Goal: Find specific page/section: Find specific page/section

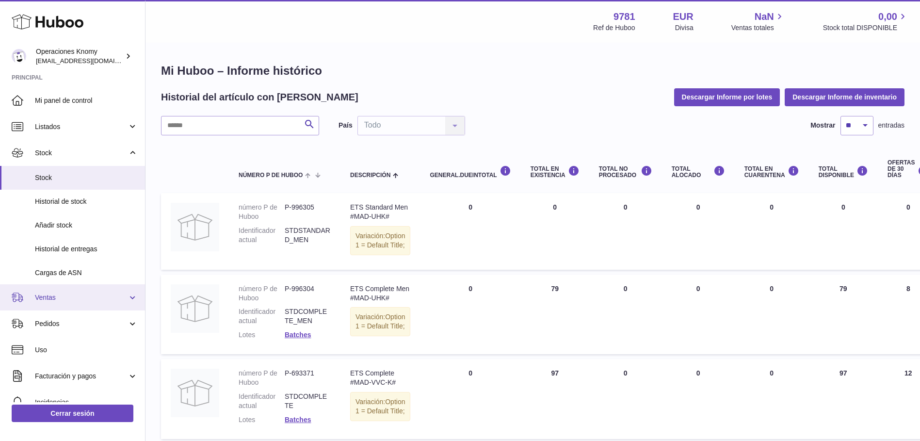
click at [71, 302] on span "Ventas" at bounding box center [81, 297] width 93 height 9
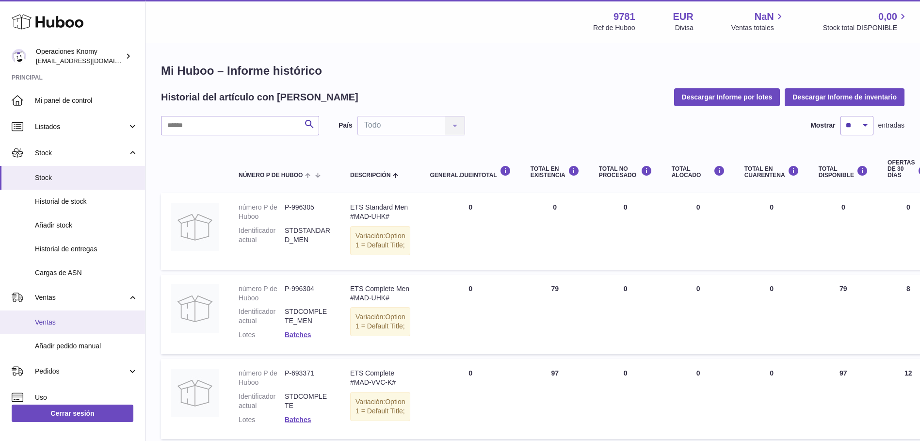
click at [69, 326] on span "Ventas" at bounding box center [86, 322] width 103 height 9
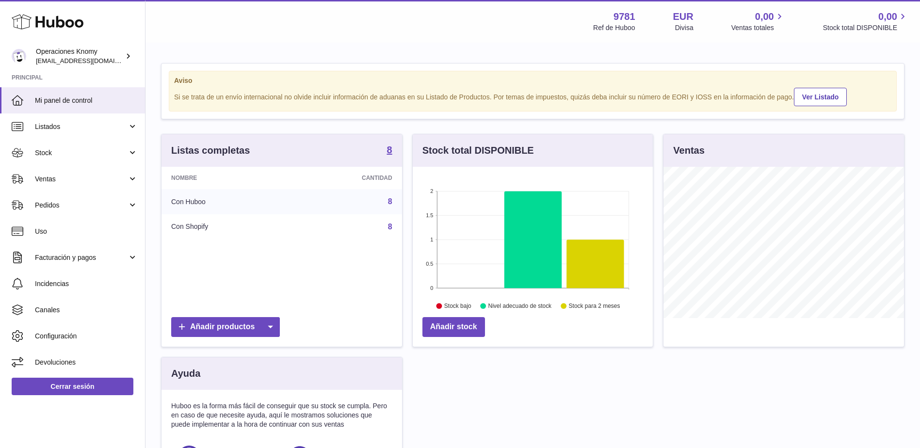
scroll to position [151, 240]
